Goal: Communication & Community: Answer question/provide support

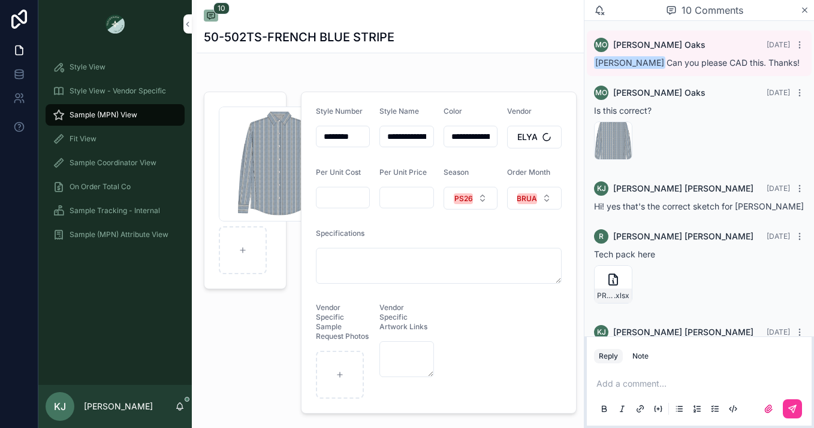
scroll to position [639, 0]
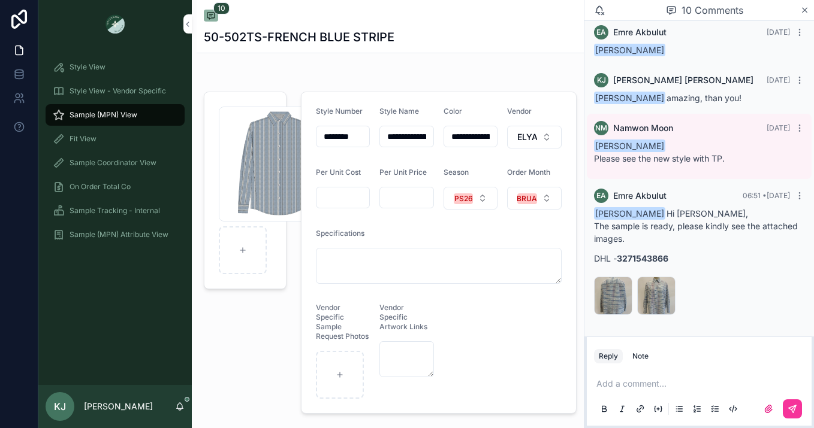
click at [653, 294] on div "50-502-ST-ÖN .JPG" at bounding box center [656, 296] width 38 height 38
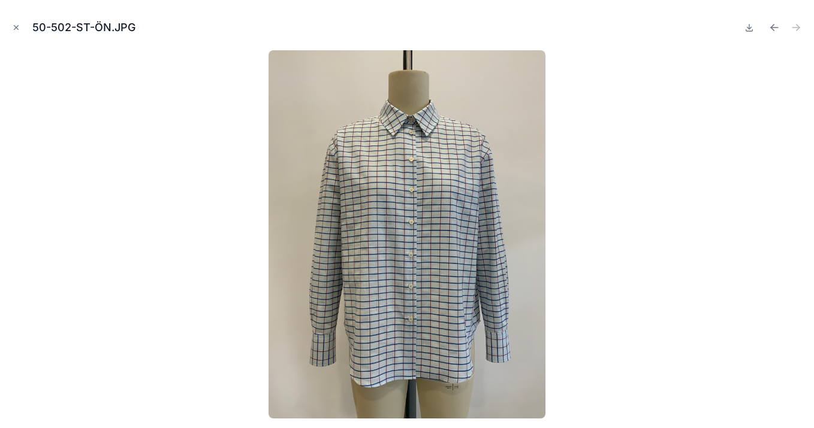
click at [212, 288] on div at bounding box center [407, 234] width 795 height 369
click at [16, 30] on icon "Close modal" at bounding box center [16, 27] width 8 height 8
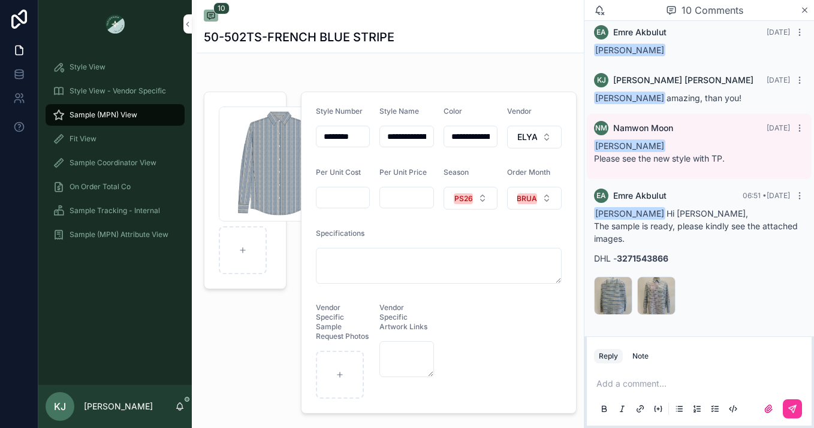
click at [633, 384] on p "scrollable content" at bounding box center [701, 384] width 210 height 12
click at [794, 407] on icon "scrollable content" at bounding box center [794, 408] width 4 height 4
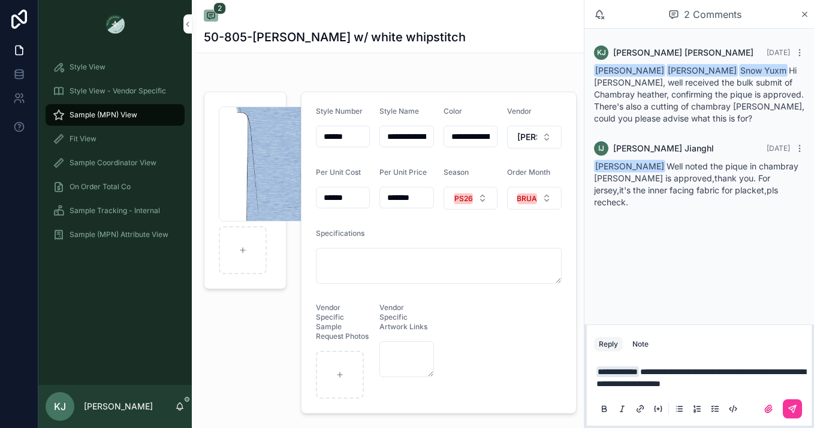
click at [795, 408] on icon "scrollable content" at bounding box center [792, 409] width 7 height 7
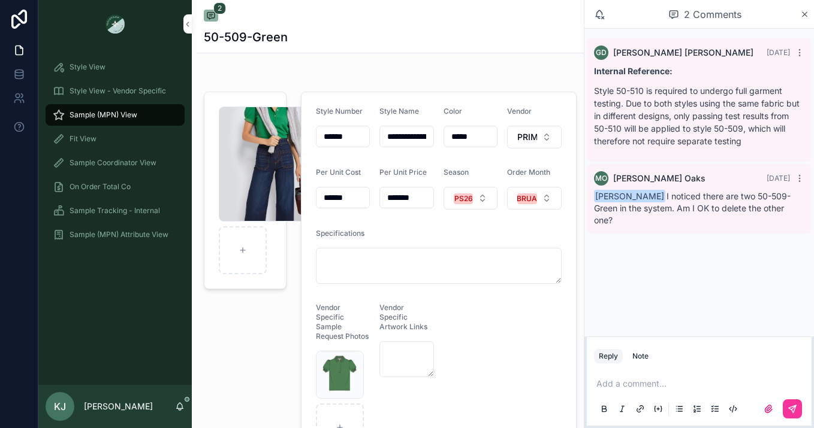
click at [641, 357] on div "Note" at bounding box center [640, 357] width 16 height 10
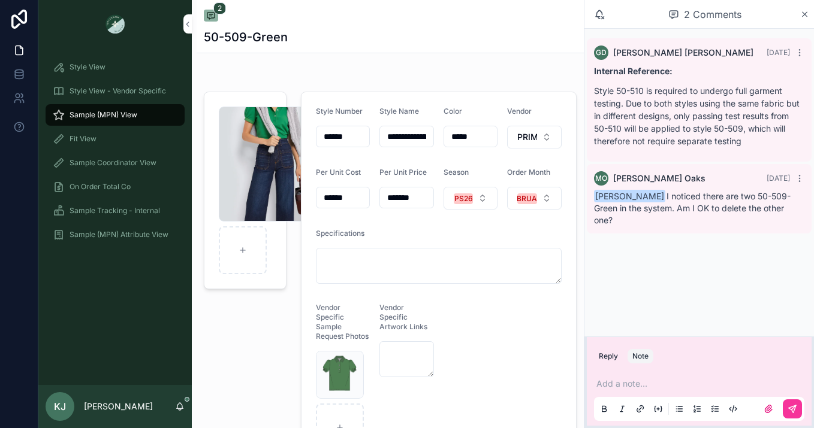
click at [629, 382] on p "scrollable content" at bounding box center [701, 384] width 210 height 12
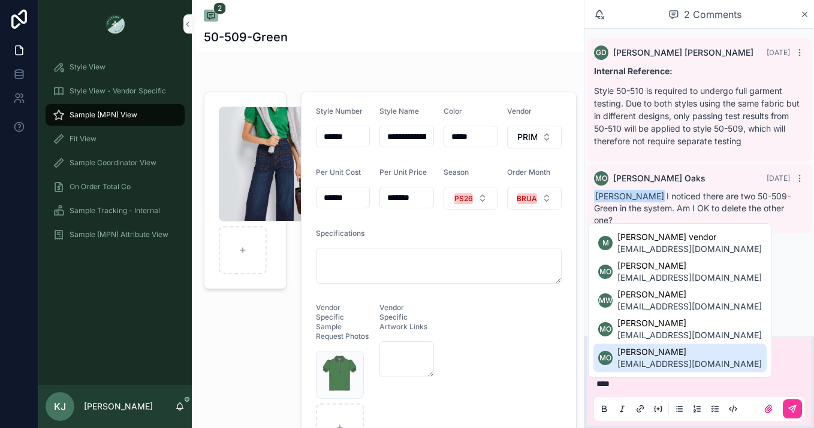
click at [652, 364] on span "moaks@tnuck.com" at bounding box center [689, 364] width 144 height 12
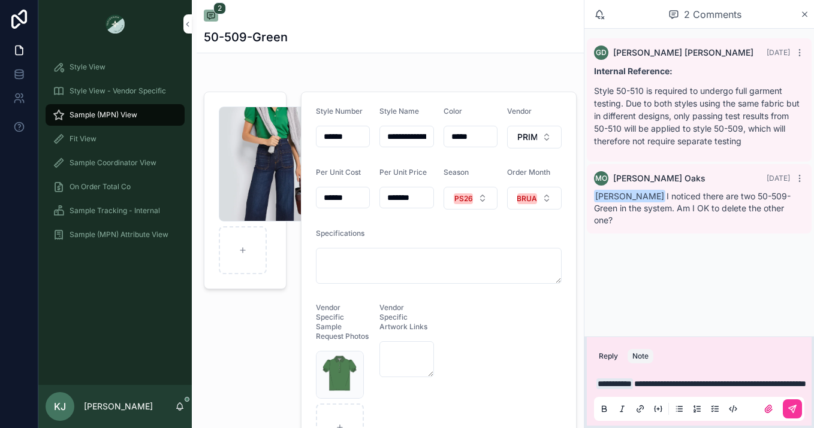
click at [791, 408] on icon "scrollable content" at bounding box center [792, 410] width 10 height 10
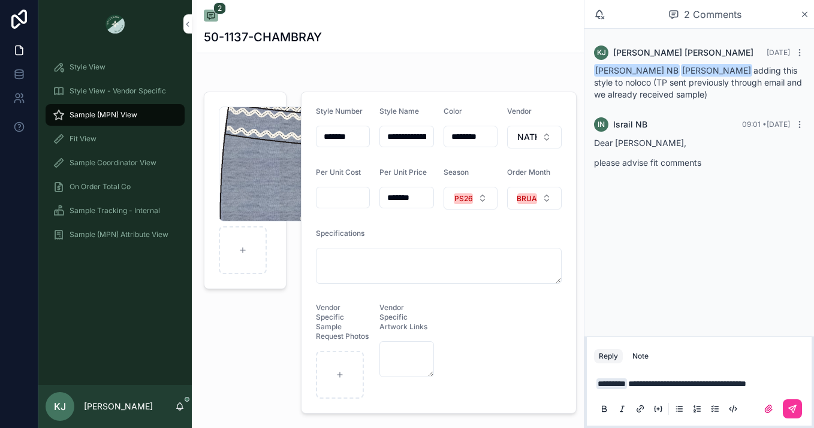
click at [665, 383] on span "**********" at bounding box center [687, 384] width 118 height 8
click at [786, 386] on p "**********" at bounding box center [701, 384] width 210 height 12
click at [789, 384] on p "**********" at bounding box center [701, 384] width 210 height 12
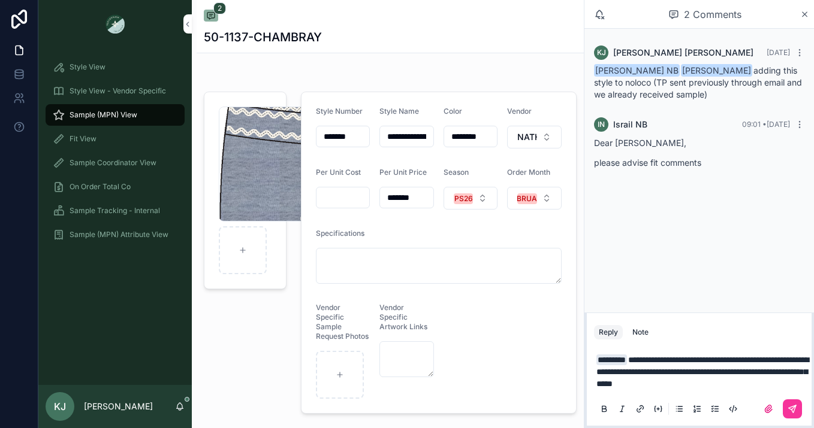
click at [793, 406] on icon "scrollable content" at bounding box center [792, 410] width 10 height 10
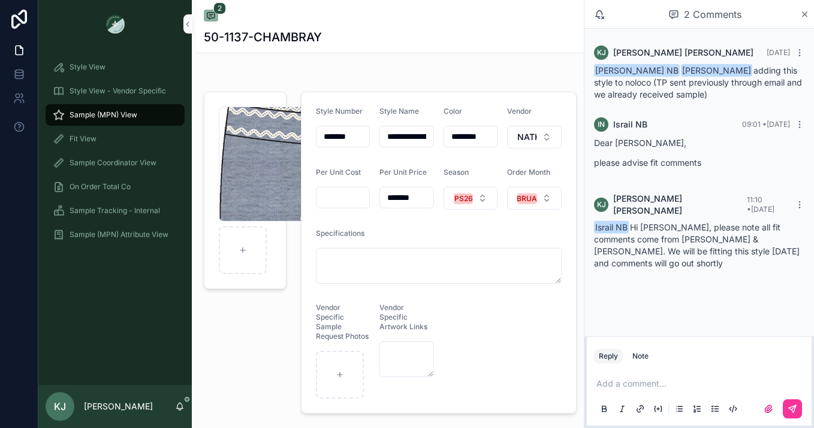
click at [806, 12] on icon "scrollable content" at bounding box center [804, 14] width 5 height 5
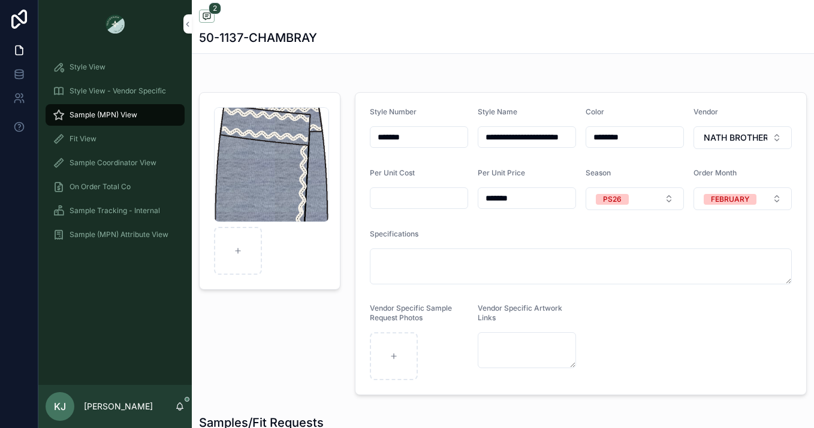
click at [88, 114] on span "Sample (MPN) View" at bounding box center [104, 115] width 68 height 10
